Goal: Task Accomplishment & Management: Manage account settings

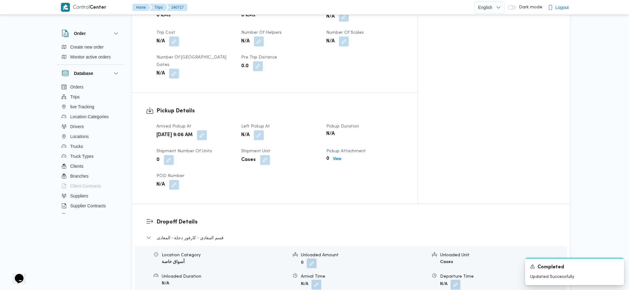
scroll to position [330, 0]
drag, startPoint x: 221, startPoint y: 114, endPoint x: 225, endPoint y: 140, distance: 25.8
click at [207, 132] on span at bounding box center [200, 137] width 13 height 10
click at [207, 132] on button "button" at bounding box center [202, 137] width 10 height 10
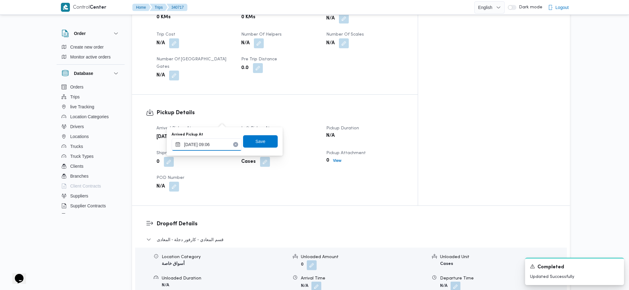
click at [210, 148] on input "[DATE] 09:06" at bounding box center [207, 144] width 70 height 12
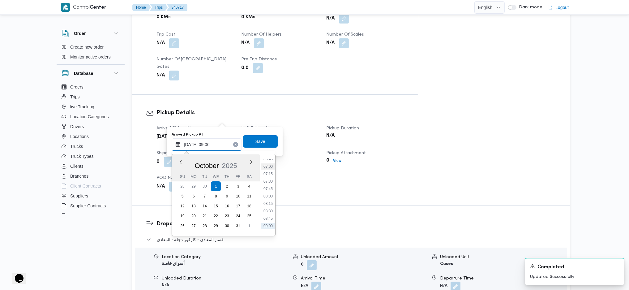
scroll to position [189, 0]
click at [267, 187] on li "07:15" at bounding box center [268, 188] width 14 height 6
type input "[DATE] 07:15"
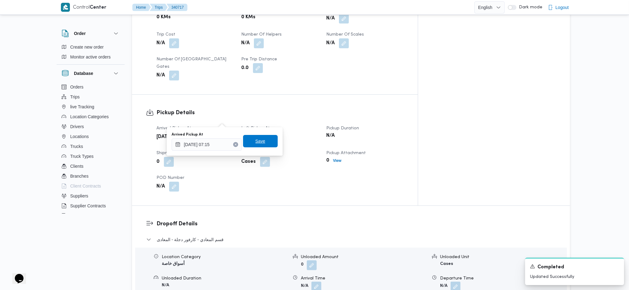
click at [255, 144] on span "Save" at bounding box center [260, 140] width 10 height 7
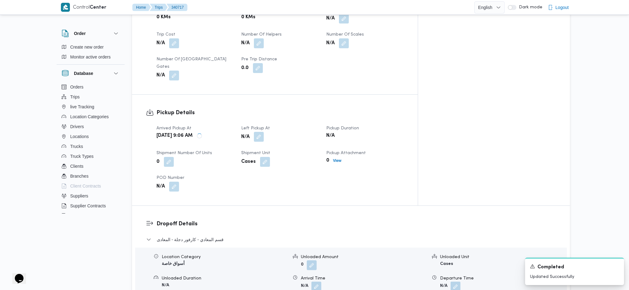
click at [264, 132] on button "button" at bounding box center [259, 137] width 10 height 10
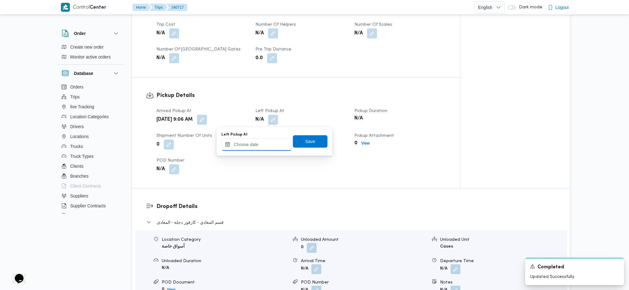
click at [259, 149] on input "Left Pickup At" at bounding box center [256, 144] width 70 height 12
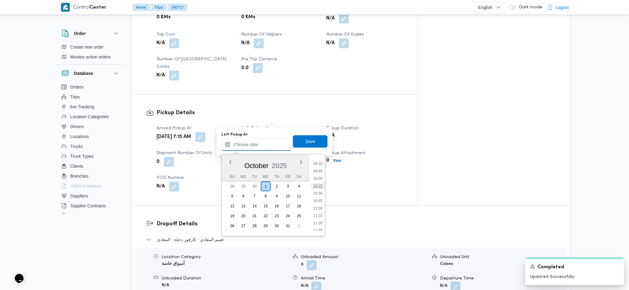
scroll to position [267, 0]
drag, startPoint x: 316, startPoint y: 176, endPoint x: 317, endPoint y: 182, distance: 5.8
click at [316, 176] on li "09:30" at bounding box center [318, 177] width 14 height 6
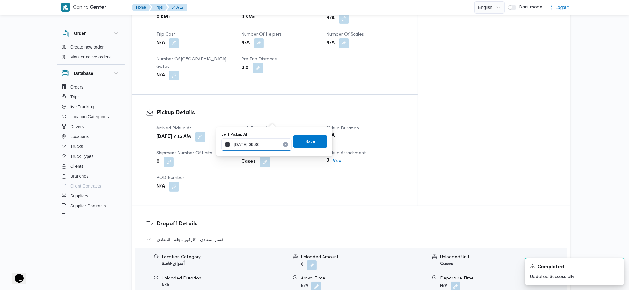
click at [269, 142] on input "[DATE] 09:30" at bounding box center [256, 144] width 70 height 12
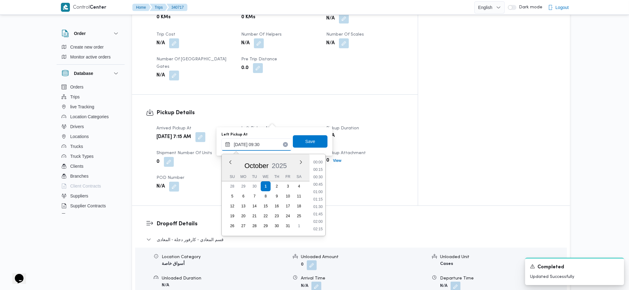
scroll to position [245, 0]
click at [315, 181] on li "09:00" at bounding box center [318, 184] width 14 height 6
type input "[DATE] 09:00"
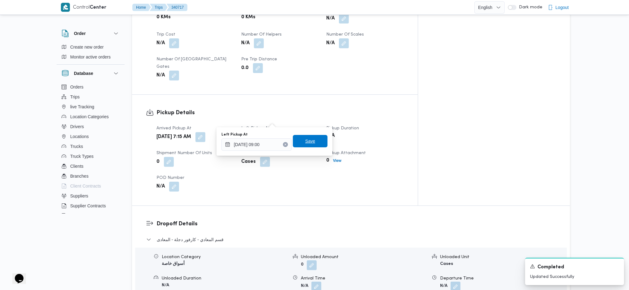
click at [307, 137] on span "Save" at bounding box center [310, 141] width 35 height 12
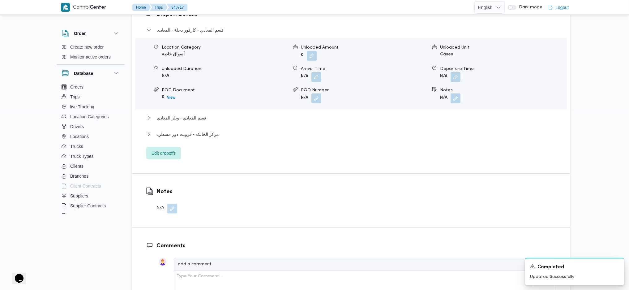
scroll to position [577, 0]
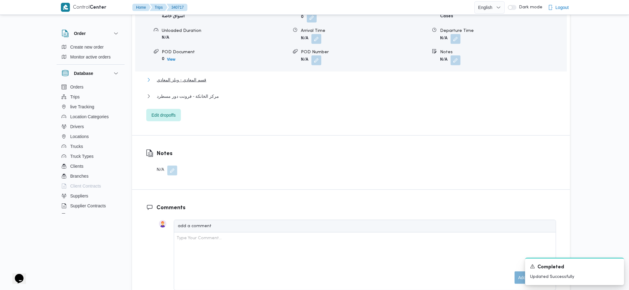
click at [191, 76] on span "قسم المعادي - ويلز المعادي" at bounding box center [181, 79] width 49 height 7
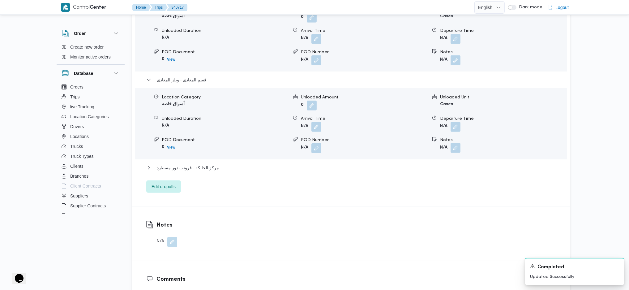
click at [455, 143] on button "button" at bounding box center [456, 148] width 10 height 10
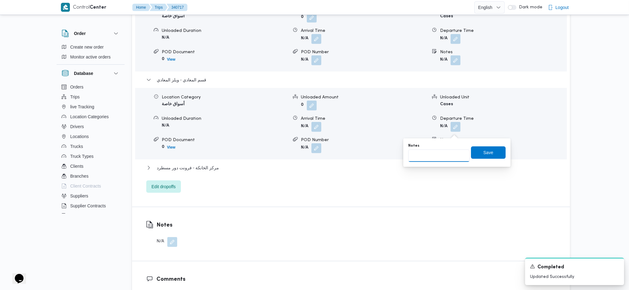
click at [440, 160] on input "Notes" at bounding box center [439, 155] width 62 height 12
type input "ويليز [PERSON_NAME]"
click button "Save" at bounding box center [488, 152] width 35 height 12
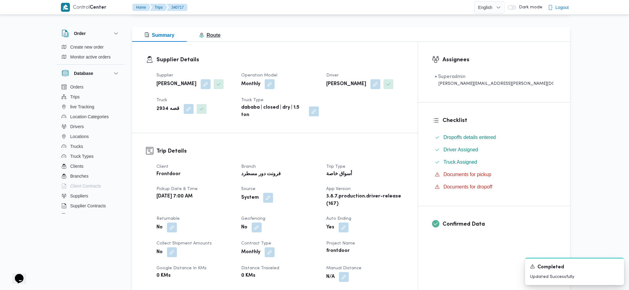
scroll to position [0, 0]
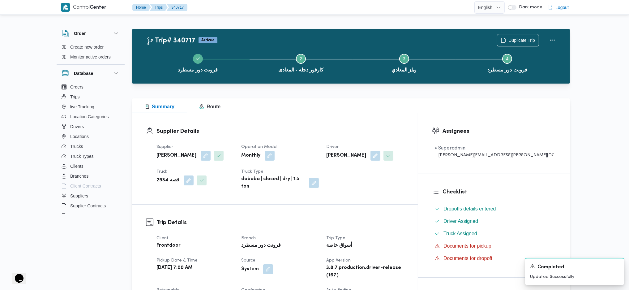
drag, startPoint x: 240, startPoint y: 88, endPoint x: 241, endPoint y: 64, distance: 23.8
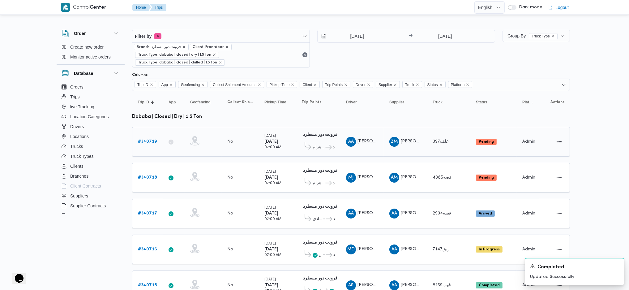
scroll to position [102, 0]
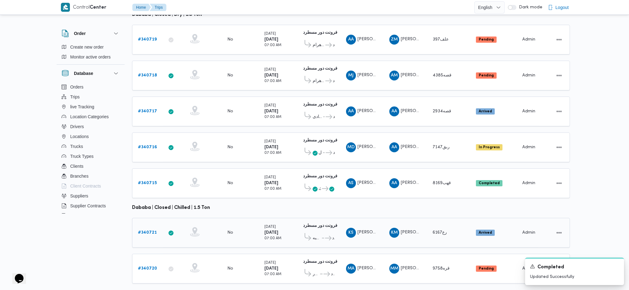
click at [149, 230] on b "# 340721" at bounding box center [147, 232] width 19 height 4
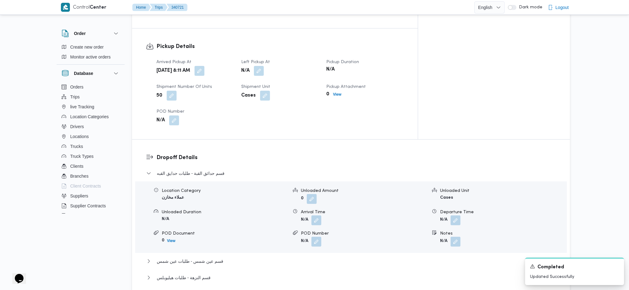
scroll to position [495, 0]
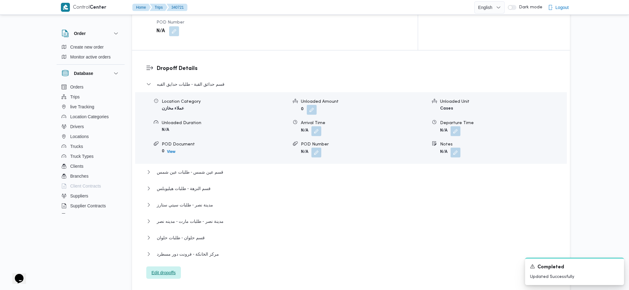
click at [176, 269] on span "Edit dropoffs" at bounding box center [164, 272] width 24 height 7
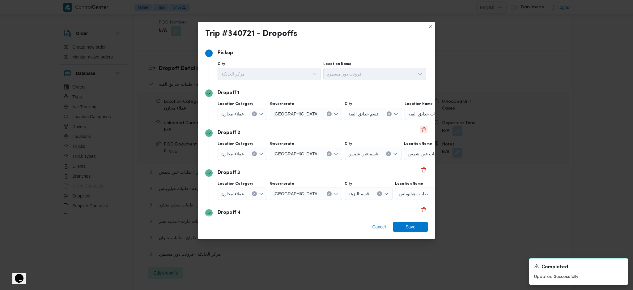
click at [420, 132] on button "Delete" at bounding box center [423, 129] width 7 height 7
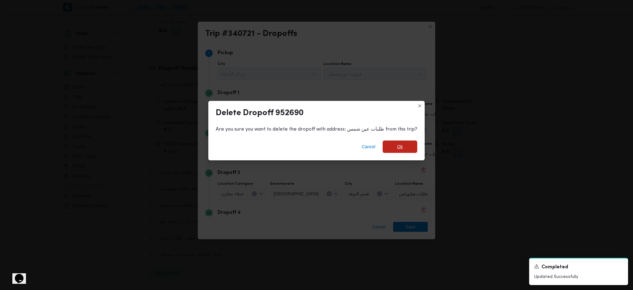
drag, startPoint x: 403, startPoint y: 141, endPoint x: 407, endPoint y: 143, distance: 4.6
click at [401, 141] on span "Ok" at bounding box center [400, 146] width 35 height 12
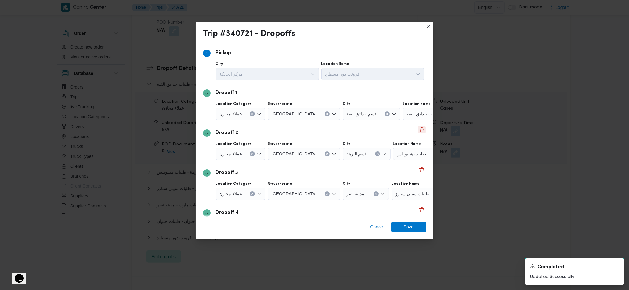
click at [418, 131] on button "Delete" at bounding box center [421, 129] width 7 height 7
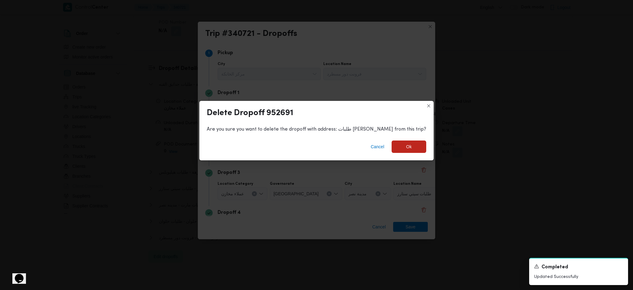
click at [400, 153] on div "Cancel Ok" at bounding box center [316, 147] width 234 height 25
click at [400, 148] on span "Ok" at bounding box center [409, 146] width 35 height 12
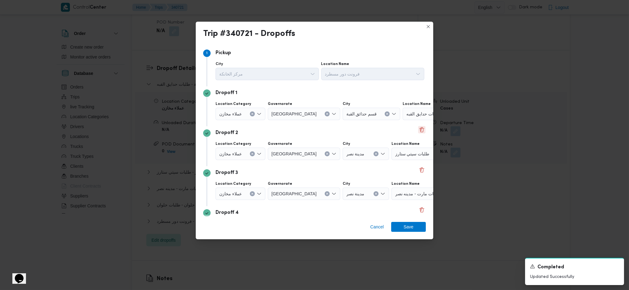
click at [419, 132] on button "Delete" at bounding box center [421, 129] width 7 height 7
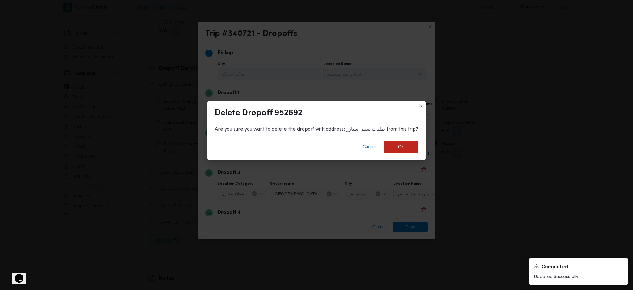
click at [404, 150] on span "Ok" at bounding box center [401, 146] width 35 height 12
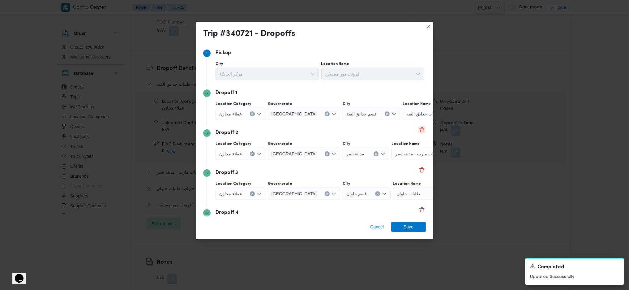
click at [418, 127] on button "Delete" at bounding box center [421, 129] width 7 height 7
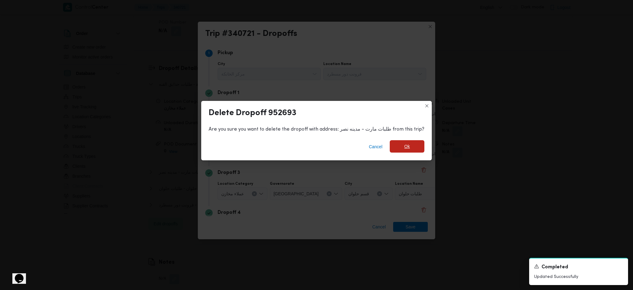
click at [397, 144] on span "Ok" at bounding box center [407, 146] width 35 height 12
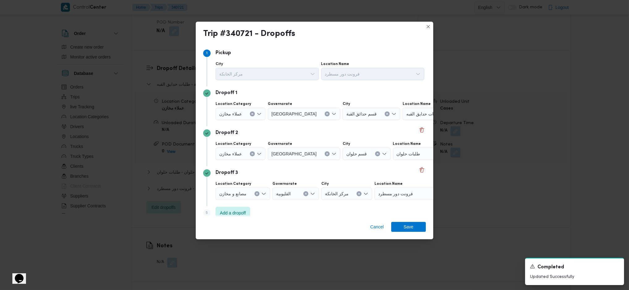
click at [407, 113] on span "طلبات حدايق القبه" at bounding box center [422, 113] width 33 height 7
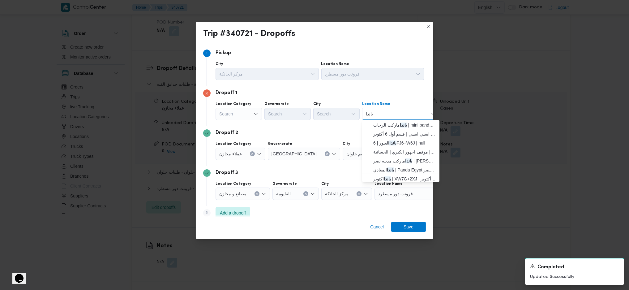
type input "باندا"
click at [379, 124] on span "باندا ماركت الرحاب | mini panda market | null" at bounding box center [404, 124] width 62 height 7
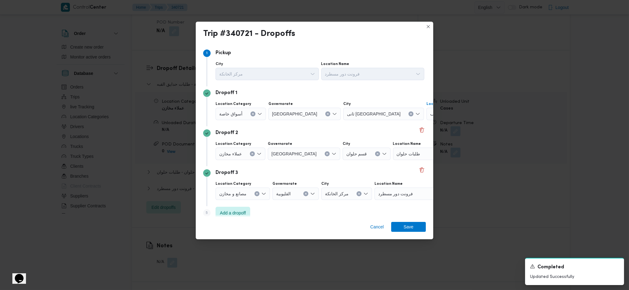
click at [405, 155] on div "طلبات حلوان" at bounding box center [431, 154] width 77 height 12
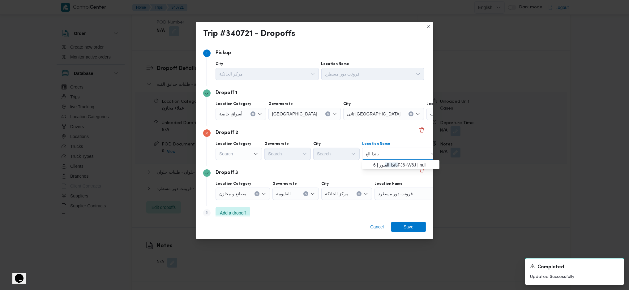
type input "باندا الع"
click at [385, 162] on mark "باندا الع" at bounding box center [391, 164] width 13 height 5
click at [402, 233] on div "Cancel Save" at bounding box center [314, 228] width 237 height 22
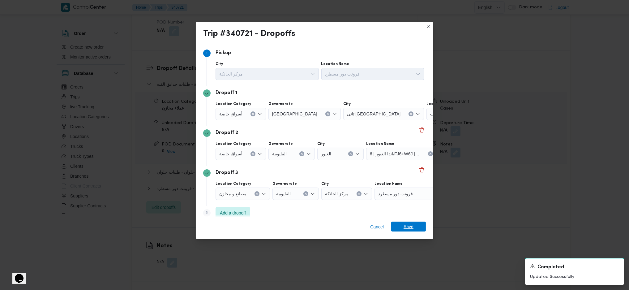
click at [401, 228] on span "Save" at bounding box center [408, 226] width 35 height 10
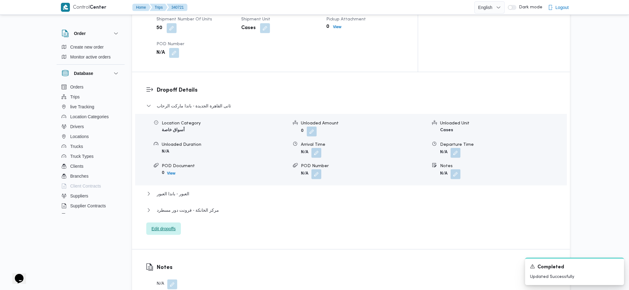
scroll to position [330, 0]
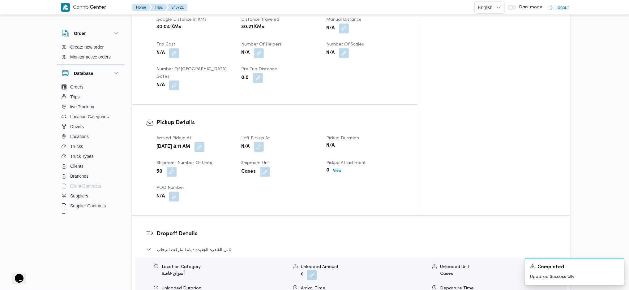
click at [264, 142] on button "button" at bounding box center [259, 147] width 10 height 10
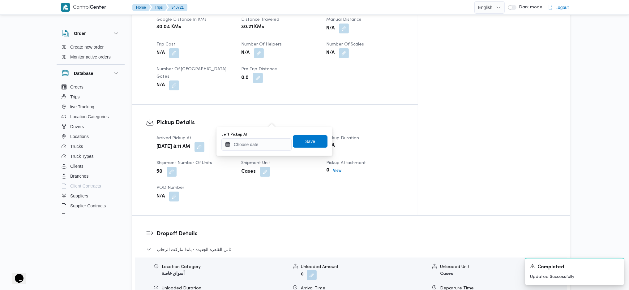
drag, startPoint x: 257, startPoint y: 136, endPoint x: 268, endPoint y: 145, distance: 13.9
click at [258, 137] on div "Left Pickup At" at bounding box center [256, 141] width 70 height 19
drag, startPoint x: 265, startPoint y: 146, endPoint x: 274, endPoint y: 150, distance: 9.7
click at [265, 144] on input "Left Pickup At" at bounding box center [256, 144] width 70 height 12
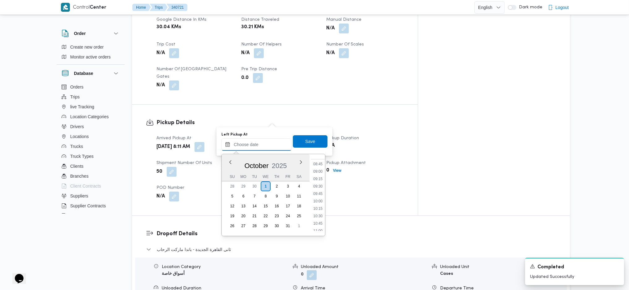
scroll to position [226, 0]
click at [317, 203] on li "09:00" at bounding box center [318, 203] width 14 height 6
type input "[DATE] 09:00"
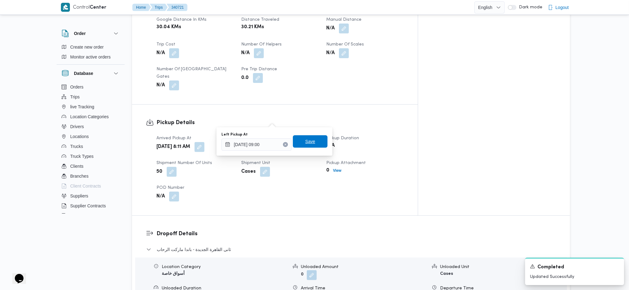
click at [305, 140] on span "Save" at bounding box center [310, 141] width 10 height 7
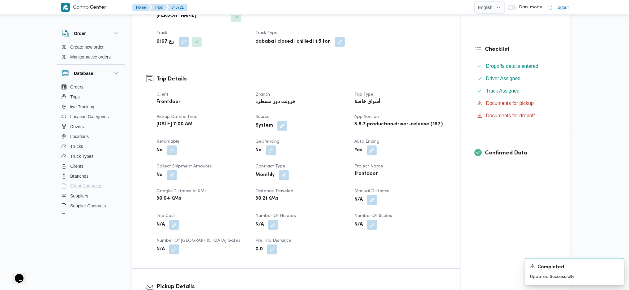
scroll to position [0, 0]
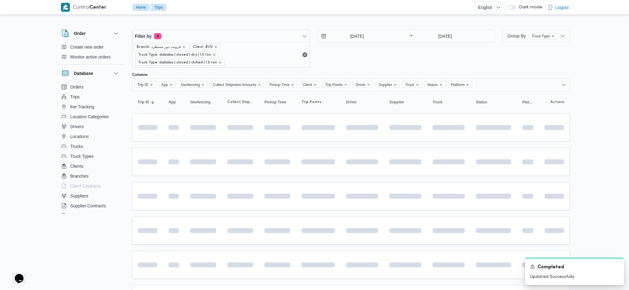
scroll to position [69, 0]
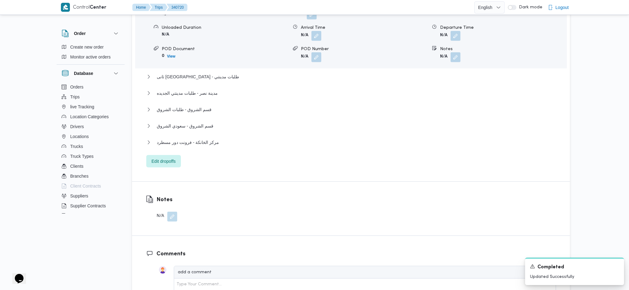
scroll to position [476, 0]
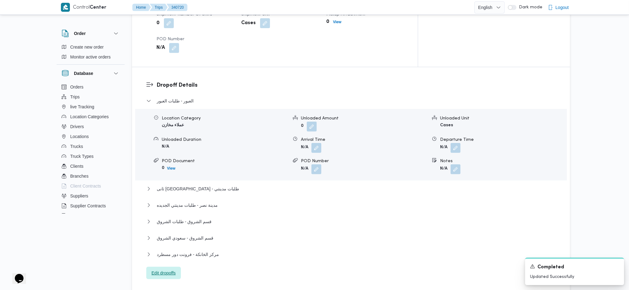
click at [160, 269] on span "Edit dropoffs" at bounding box center [164, 272] width 24 height 7
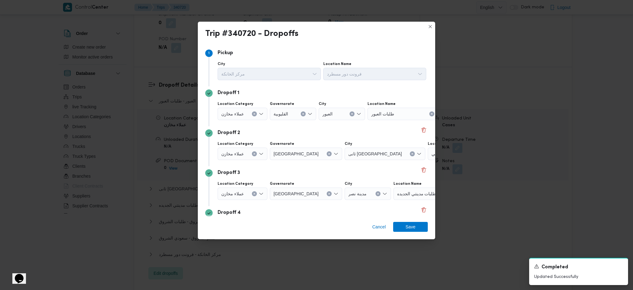
click at [426, 131] on div "Step 1 1 [GEOGRAPHIC_DATA] مركز الخانكة Location Name فرونت دور مسطرد Dropoff 1…" at bounding box center [316, 130] width 237 height 173
click at [420, 129] on button "Delete" at bounding box center [423, 129] width 7 height 7
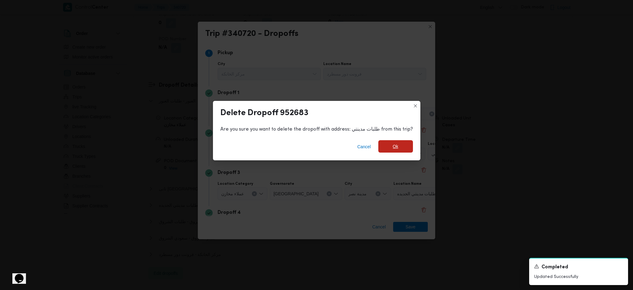
drag, startPoint x: 395, startPoint y: 165, endPoint x: 396, endPoint y: 146, distance: 19.2
click at [395, 165] on div "Delete Dropoff 952683 Are you sure you want to delete the dropoff with address:…" at bounding box center [316, 145] width 633 height 290
click at [396, 145] on span "Ok" at bounding box center [396, 146] width 6 height 7
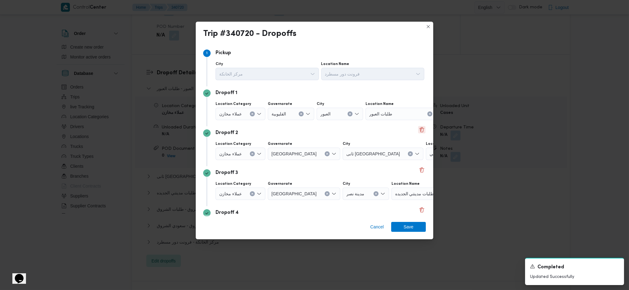
click at [418, 132] on button "Delete" at bounding box center [421, 129] width 7 height 7
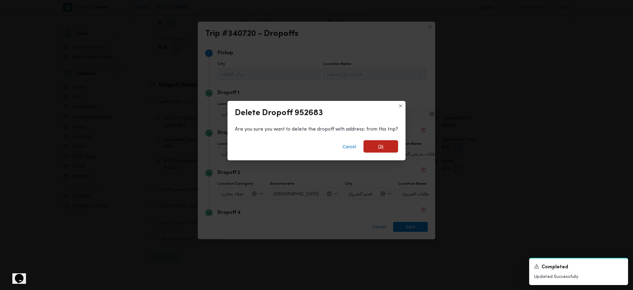
click at [389, 146] on span "Ok" at bounding box center [381, 146] width 35 height 12
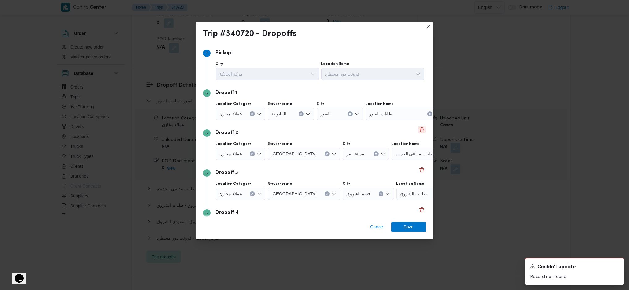
click at [418, 131] on button "Delete" at bounding box center [421, 129] width 7 height 7
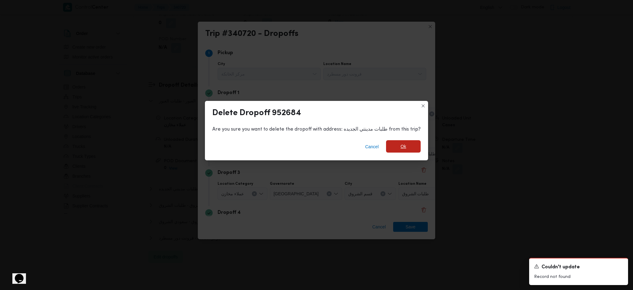
click at [398, 145] on span "Ok" at bounding box center [403, 146] width 35 height 12
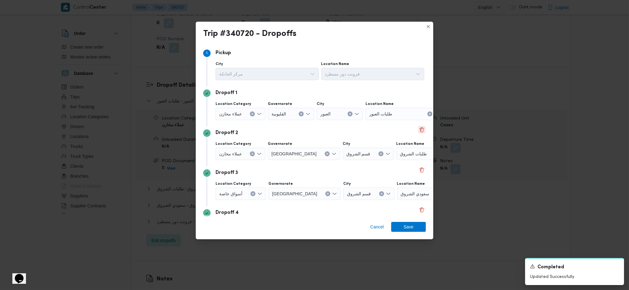
click at [418, 129] on button "Delete" at bounding box center [421, 129] width 7 height 7
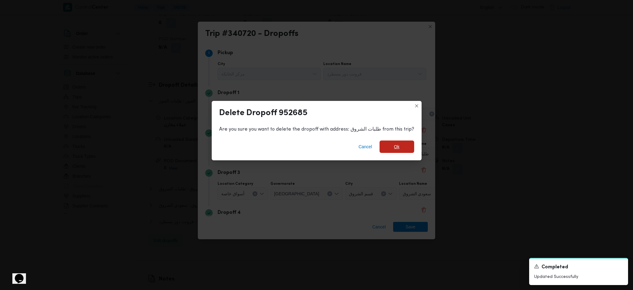
click at [396, 148] on span "Ok" at bounding box center [397, 146] width 6 height 7
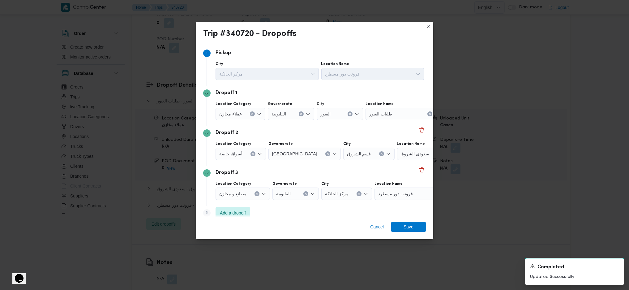
click at [406, 112] on div "طلبات العبور" at bounding box center [404, 114] width 77 height 12
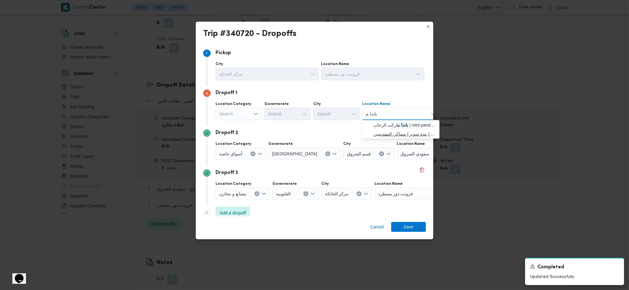
type input "باندا م"
click at [402, 131] on span "باندا م اركت مدينه نصر | بندة سوبر | [DEMOGRAPHIC_DATA]" at bounding box center [404, 133] width 62 height 7
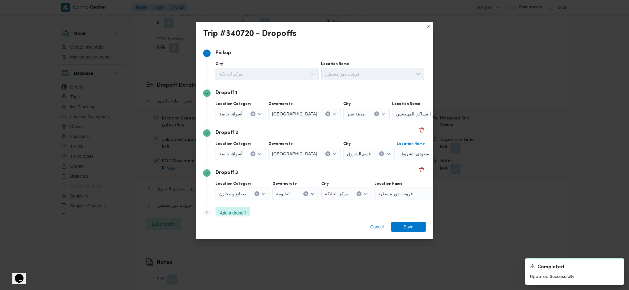
click at [408, 153] on div "سعودي الشروق" at bounding box center [435, 154] width 77 height 12
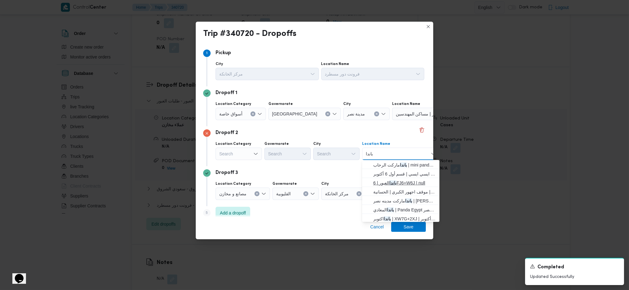
scroll to position [2, 0]
type input "باندا"
click at [407, 207] on span "باندا المعادي | Panda Egypt بنده [GEOGRAPHIC_DATA] | null" at bounding box center [404, 207] width 62 height 7
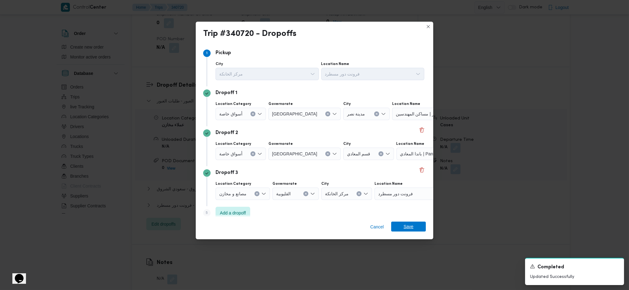
click at [410, 231] on span "Save" at bounding box center [409, 226] width 10 height 10
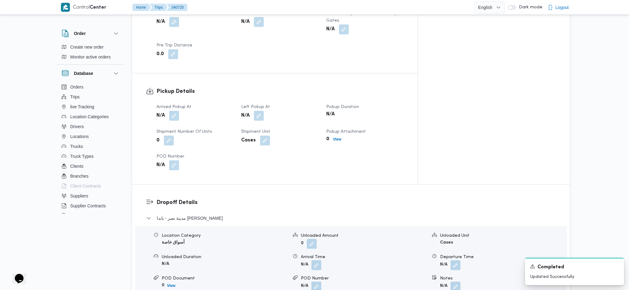
scroll to position [393, 0]
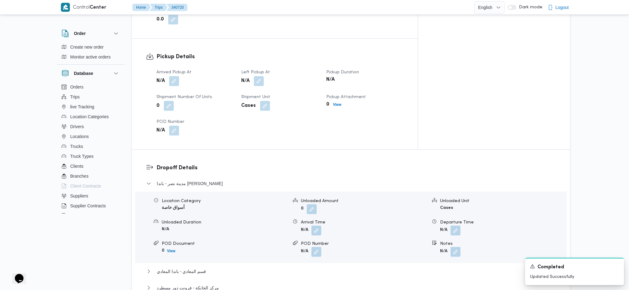
click at [175, 69] on dt "Arrived Pickup At" at bounding box center [194, 72] width 77 height 7
click at [177, 76] on button "button" at bounding box center [174, 81] width 10 height 10
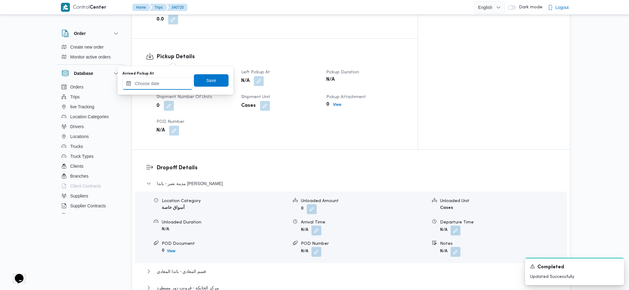
click at [170, 82] on input "Arrived Pickup At" at bounding box center [157, 83] width 70 height 12
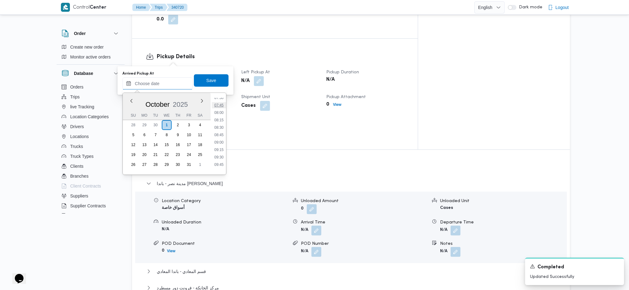
scroll to position [185, 0]
click at [222, 128] on li "07:15" at bounding box center [219, 131] width 14 height 6
type input "[DATE] 07:15"
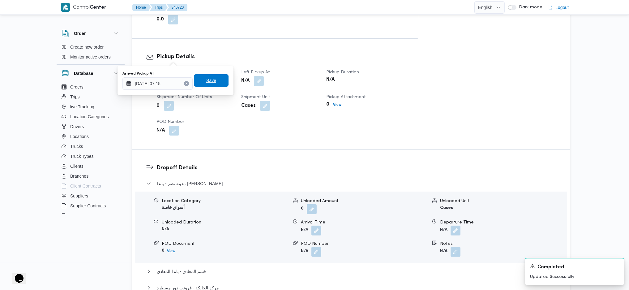
drag, startPoint x: 214, startPoint y: 79, endPoint x: 229, endPoint y: 79, distance: 14.8
click at [214, 79] on span "Save" at bounding box center [211, 80] width 35 height 12
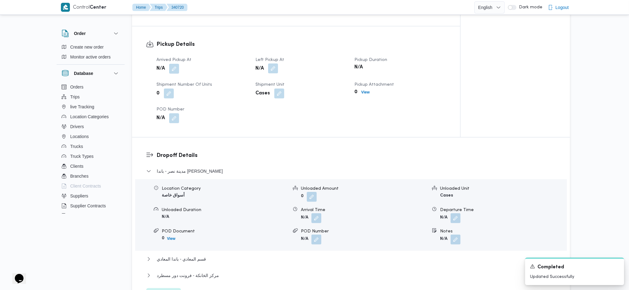
click at [274, 63] on button "button" at bounding box center [273, 68] width 10 height 10
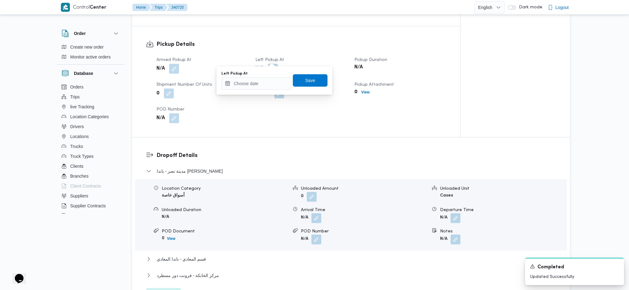
click at [258, 78] on div "Left Pickup At" at bounding box center [256, 80] width 70 height 19
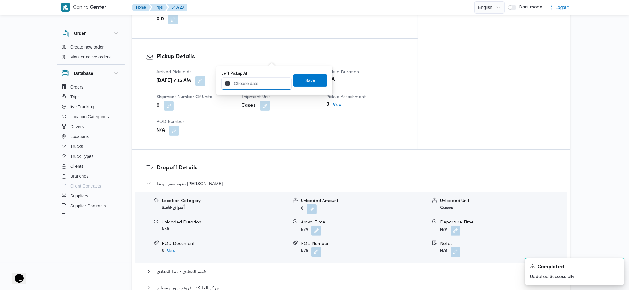
click at [267, 80] on input "Left Pickup At" at bounding box center [256, 83] width 70 height 12
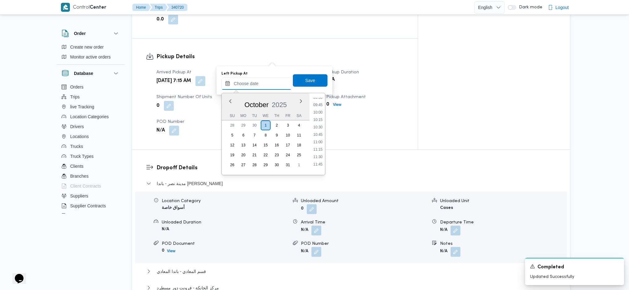
scroll to position [267, 0]
drag, startPoint x: 316, startPoint y: 102, endPoint x: 314, endPoint y: 97, distance: 6.0
click at [316, 102] on li "09:00" at bounding box center [318, 101] width 14 height 6
type input "[DATE] 09:00"
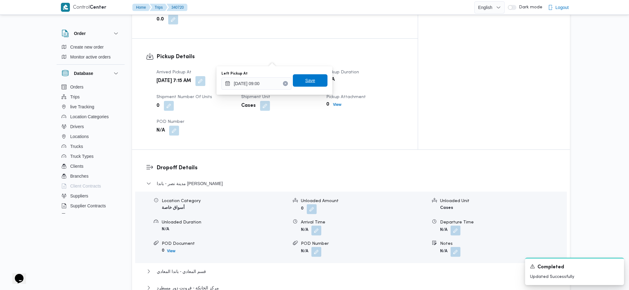
click at [305, 81] on span "Save" at bounding box center [310, 80] width 10 height 7
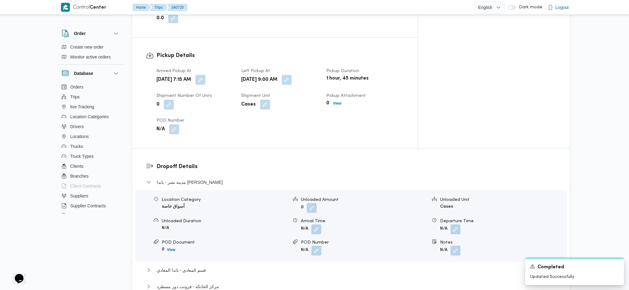
scroll to position [41, 0]
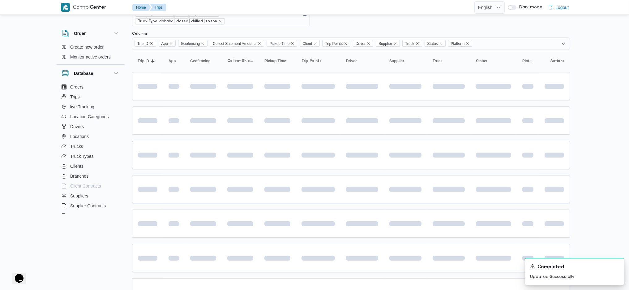
scroll to position [69, 0]
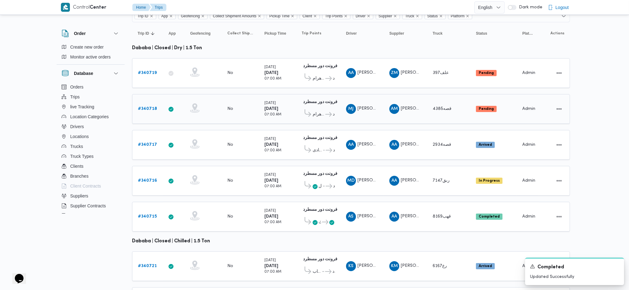
click at [150, 107] on b "# 340718" at bounding box center [147, 109] width 19 height 4
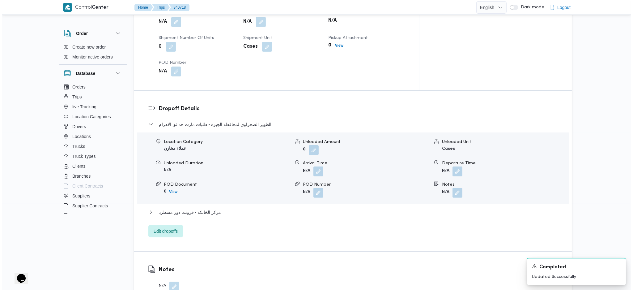
scroll to position [440, 0]
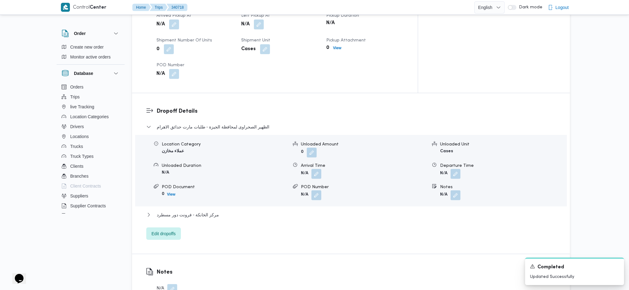
click at [160, 231] on div "Dropoff Details الظهير الصحراوى لمحافظة الجيزة - طلبات مارت حدائق الاهرام Locat…" at bounding box center [351, 173] width 438 height 160
click at [166, 229] on span "Edit dropoffs" at bounding box center [164, 232] width 24 height 7
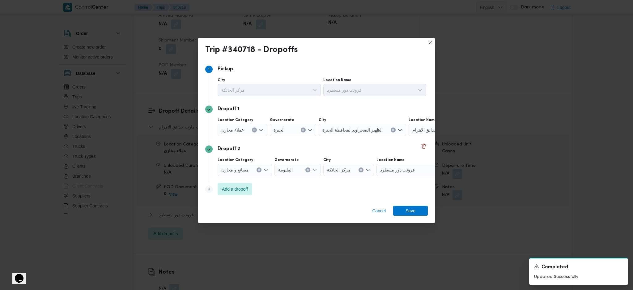
click at [254, 129] on icon "Clear input" at bounding box center [255, 130] width 2 height 2
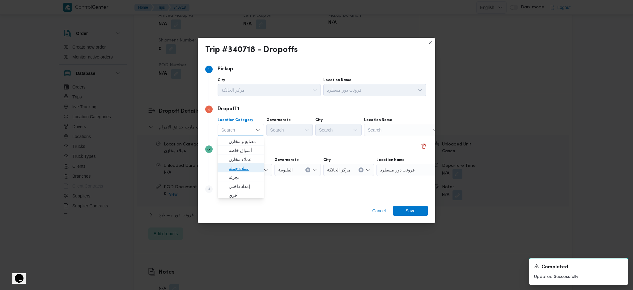
click at [241, 165] on span "عملاء جملة" at bounding box center [245, 168] width 32 height 7
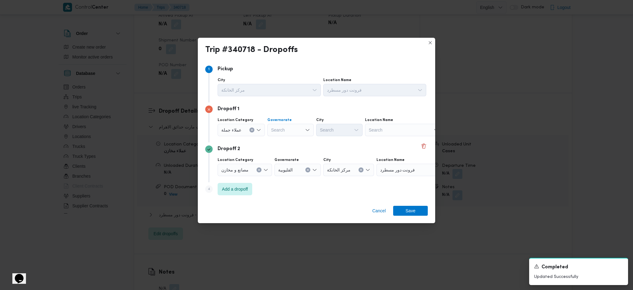
drag, startPoint x: 288, startPoint y: 132, endPoint x: 288, endPoint y: 135, distance: 3.4
click at [288, 131] on div "Search" at bounding box center [290, 130] width 46 height 12
click at [289, 188] on span "[GEOGRAPHIC_DATA]" at bounding box center [294, 189] width 32 height 7
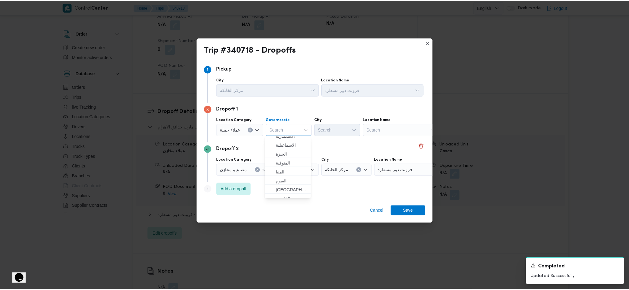
scroll to position [0, 0]
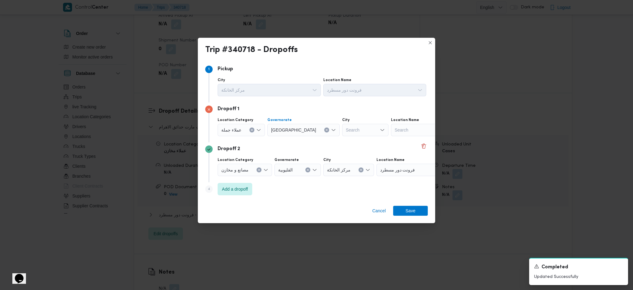
click at [342, 133] on div "Search" at bounding box center [365, 130] width 46 height 12
type input "[PERSON_NAME]"
click at [324, 140] on icon "button" at bounding box center [321, 141] width 5 height 5
click at [401, 210] on span "Save" at bounding box center [410, 210] width 35 height 10
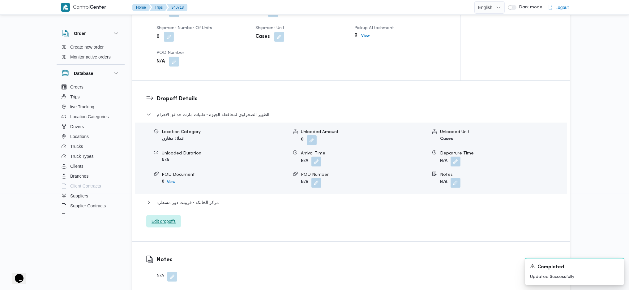
scroll to position [357, 0]
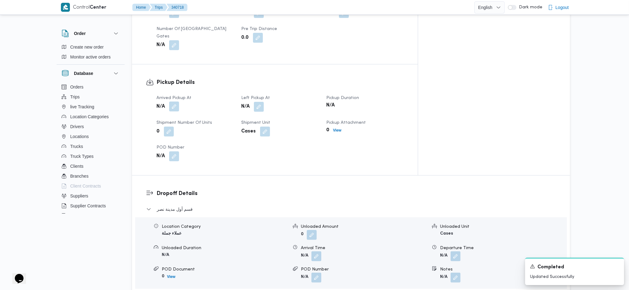
click at [175, 101] on button "button" at bounding box center [174, 106] width 10 height 10
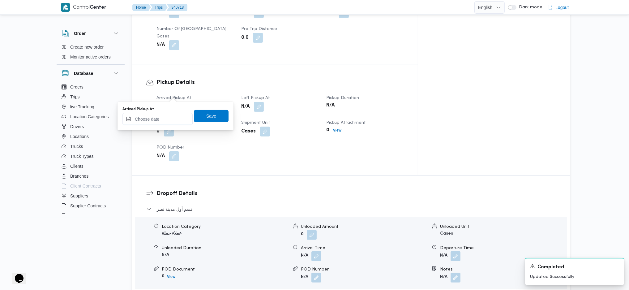
click at [165, 113] on div "Arrived Pickup At" at bounding box center [157, 116] width 70 height 19
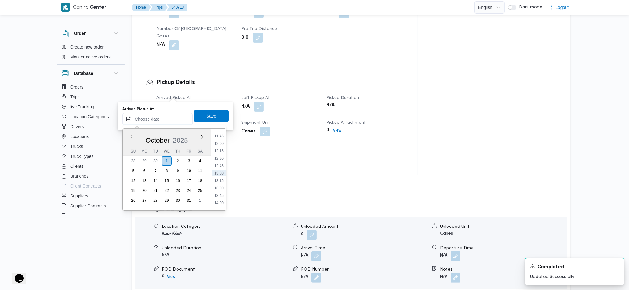
click at [166, 119] on input "Arrived Pickup At" at bounding box center [157, 119] width 70 height 12
click at [219, 149] on li "08:00" at bounding box center [219, 148] width 14 height 6
type input "[DATE] 08:00"
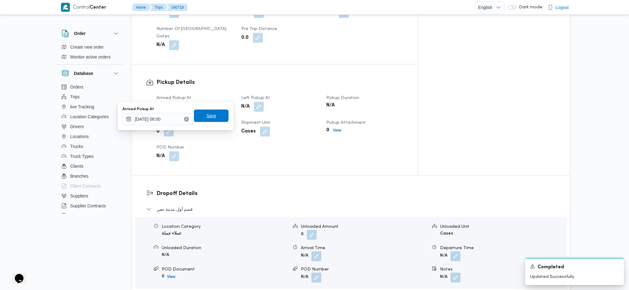
click at [208, 119] on span "Save" at bounding box center [211, 115] width 10 height 7
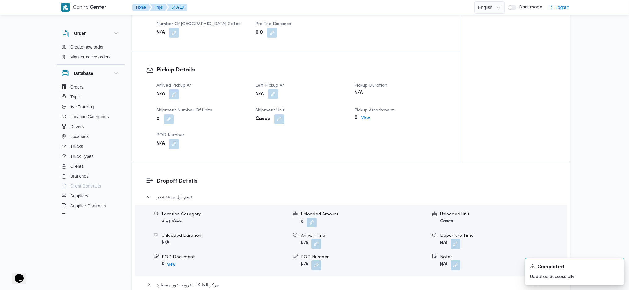
drag, startPoint x: 271, startPoint y: 91, endPoint x: 273, endPoint y: 97, distance: 6.7
click at [271, 93] on button "button" at bounding box center [273, 94] width 10 height 10
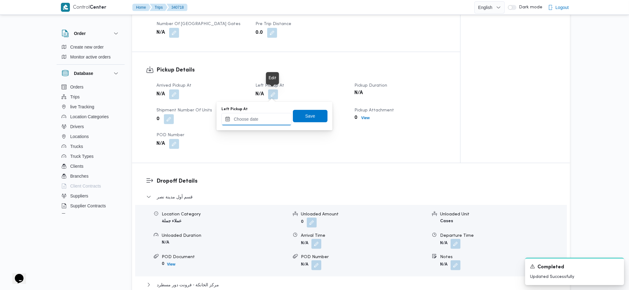
click at [263, 118] on input "Left Pickup At" at bounding box center [256, 119] width 70 height 12
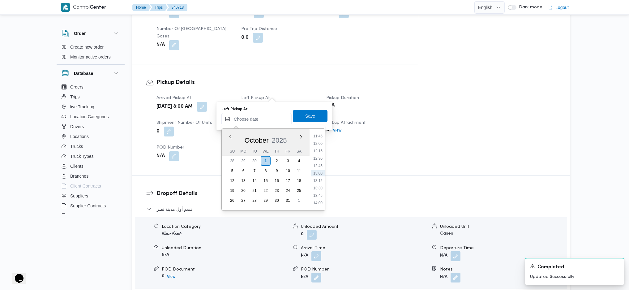
scroll to position [308, 0]
click at [315, 173] on ul "00:00 00:15 00:30 00:45 01:00 01:15 01:30 01:45 02:00 02:15 02:30 02:45 03:00 0…" at bounding box center [318, 170] width 14 height 72
click at [316, 167] on li "11:30" at bounding box center [318, 170] width 14 height 6
type input "[DATE] 11:30"
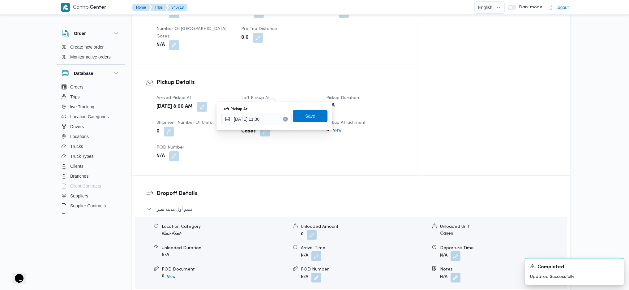
click at [304, 121] on span "Save" at bounding box center [310, 116] width 35 height 12
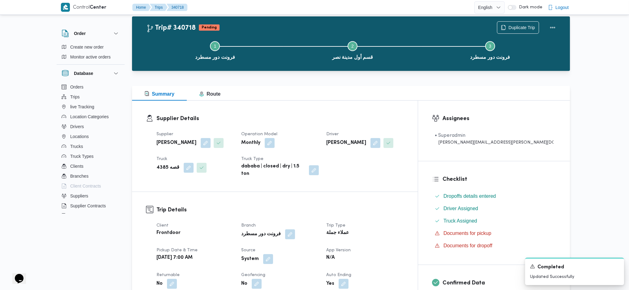
scroll to position [0, 0]
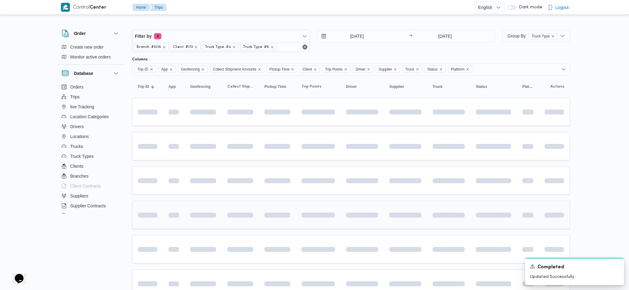
scroll to position [69, 0]
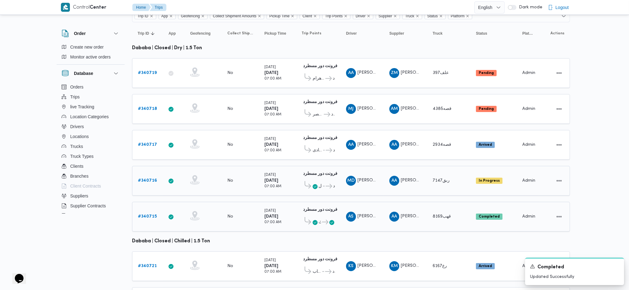
click at [145, 213] on link "# 340715" at bounding box center [147, 216] width 19 height 7
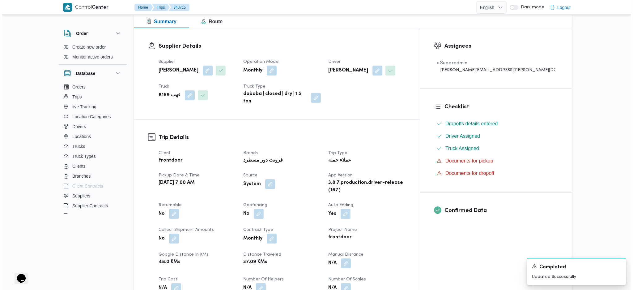
scroll to position [399, 0]
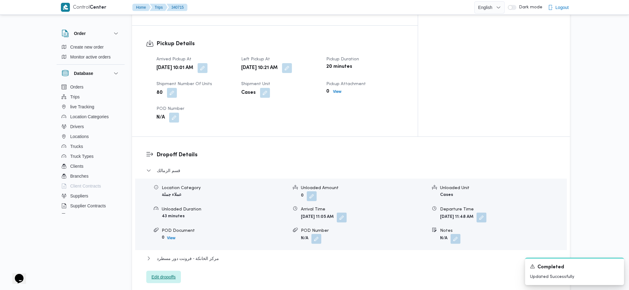
click at [178, 271] on span "Edit dropoffs" at bounding box center [163, 277] width 35 height 12
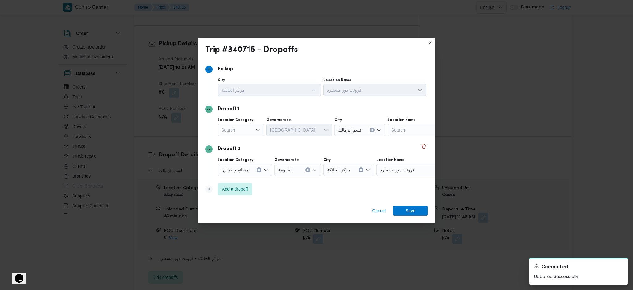
click at [254, 128] on div "Search" at bounding box center [241, 130] width 46 height 12
click at [243, 167] on span "عملاء جملة" at bounding box center [245, 168] width 32 height 7
click at [288, 125] on div "Search" at bounding box center [290, 130] width 46 height 12
type input "قاه"
click at [289, 147] on div "Dropoff 2" at bounding box center [316, 148] width 223 height 7
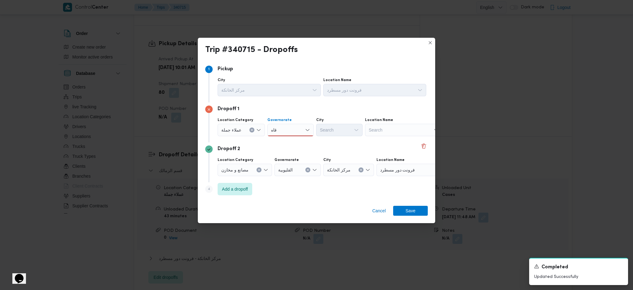
click at [288, 129] on div "قاه قاه" at bounding box center [290, 130] width 46 height 12
click at [348, 129] on div "Search" at bounding box center [339, 130] width 46 height 12
click at [288, 150] on span "ال قاه رة" at bounding box center [294, 149] width 32 height 7
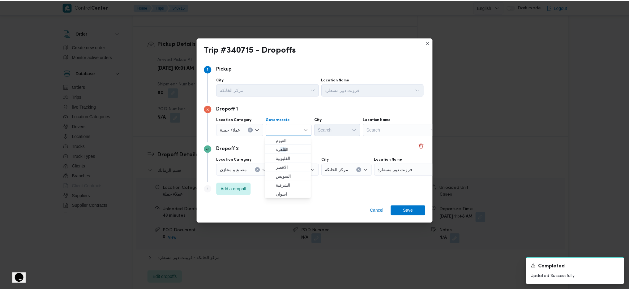
scroll to position [0, 0]
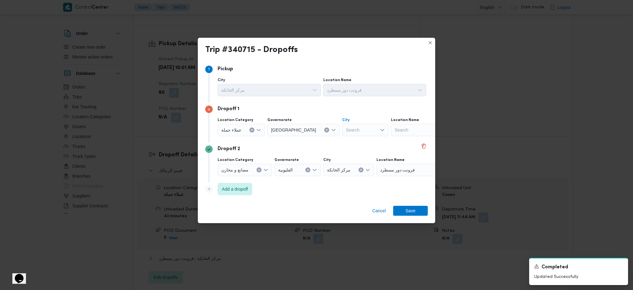
click at [342, 126] on div "Search" at bounding box center [365, 130] width 46 height 12
type input "ول"
click at [333, 160] on span "قسم أ ول القاهرة الجديدة" at bounding box center [343, 159] width 32 height 7
click at [418, 210] on span "Save" at bounding box center [410, 211] width 35 height 10
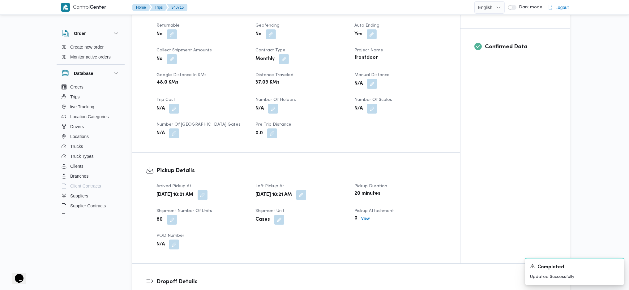
scroll to position [275, 0]
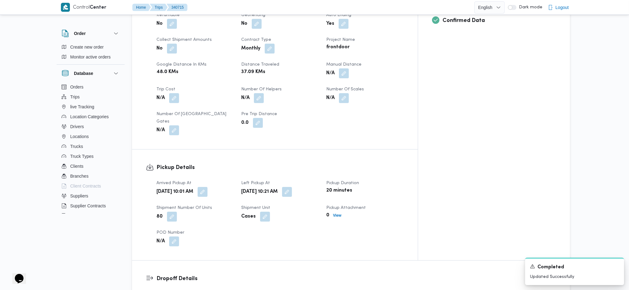
click at [208, 187] on button "button" at bounding box center [203, 192] width 10 height 10
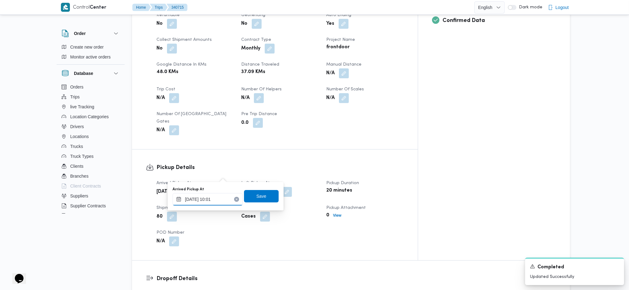
click at [224, 196] on input "[DATE] 10:01" at bounding box center [208, 199] width 70 height 12
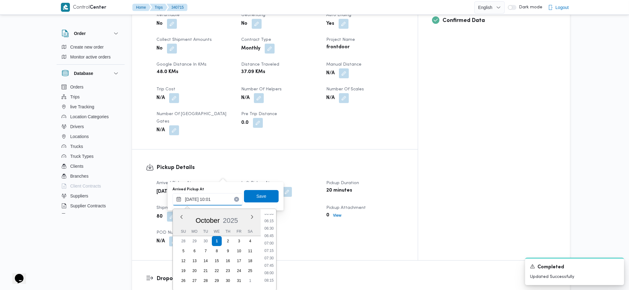
scroll to position [178, 0]
click at [268, 235] on ul "00:00 00:15 00:30 00:45 01:00 01:15 01:30 01:45 02:00 02:15 02:30 02:45 03:00 0…" at bounding box center [269, 250] width 14 height 72
click at [268, 267] on li "07:45" at bounding box center [269, 269] width 14 height 6
type input "[DATE] 07:45"
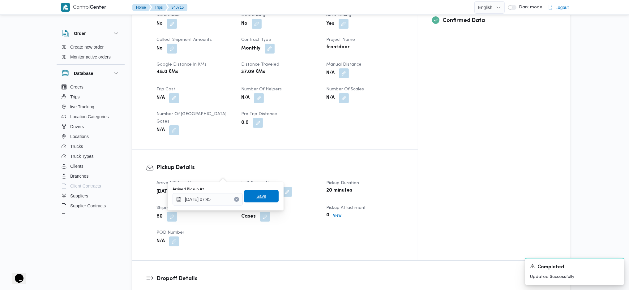
drag, startPoint x: 256, startPoint y: 198, endPoint x: 260, endPoint y: 196, distance: 4.0
click at [256, 197] on span "Save" at bounding box center [261, 195] width 10 height 7
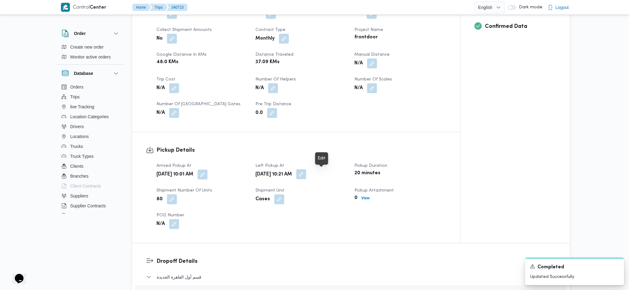
click at [306, 175] on button "button" at bounding box center [301, 174] width 10 height 10
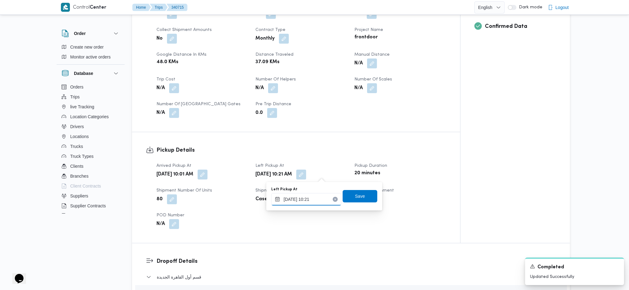
click at [310, 195] on input "[DATE] 10:21" at bounding box center [306, 199] width 70 height 12
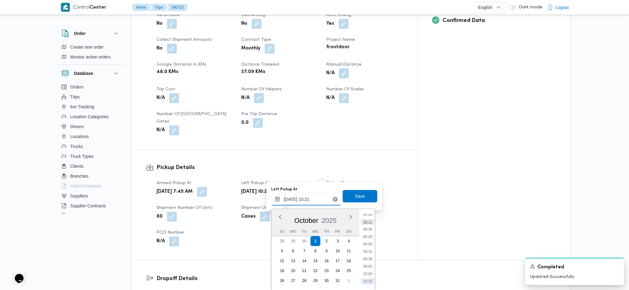
scroll to position [226, 0]
click at [368, 255] on li "09:00" at bounding box center [368, 258] width 14 height 6
type input "[DATE] 09:00"
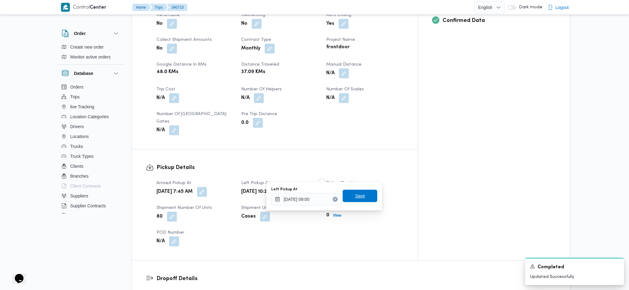
click at [355, 197] on span "Save" at bounding box center [360, 195] width 10 height 7
